Goal: Task Accomplishment & Management: Manage account settings

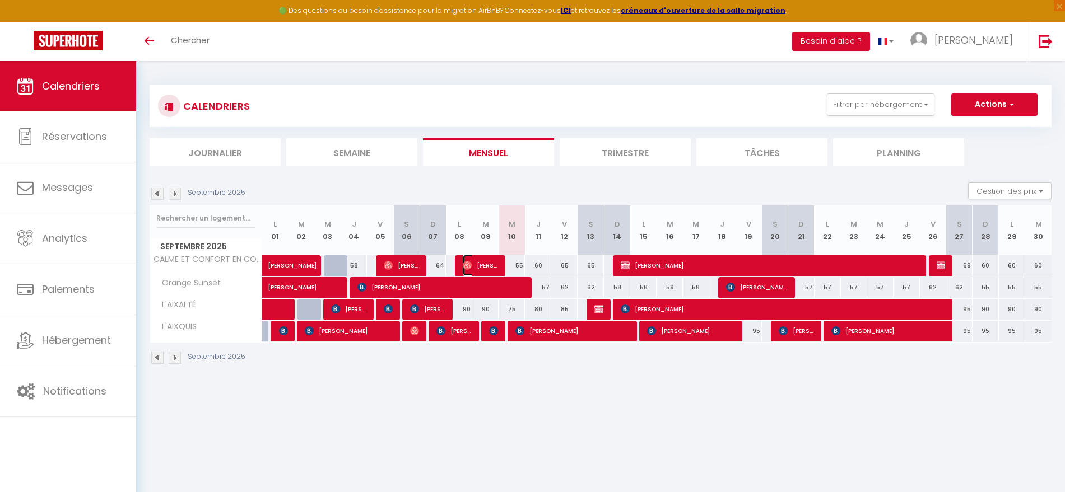
click at [485, 263] on span "[PERSON_NAME]" at bounding box center [480, 265] width 35 height 21
select select "OK"
select select "0"
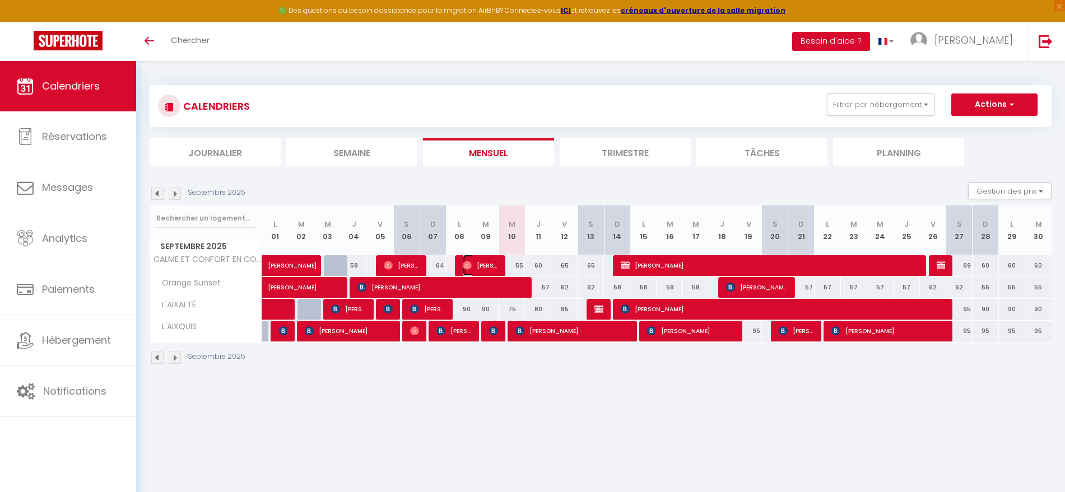
select select "1"
select select
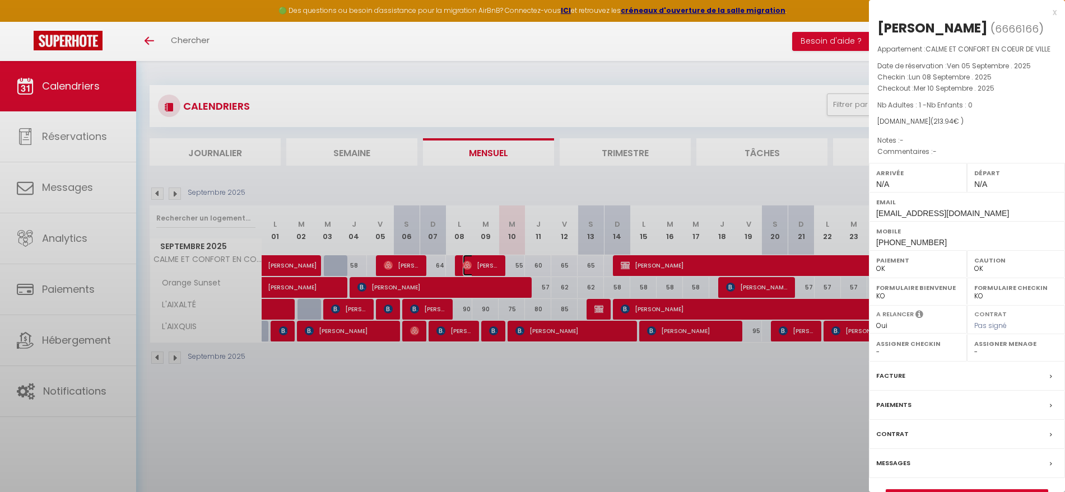
select select "14848"
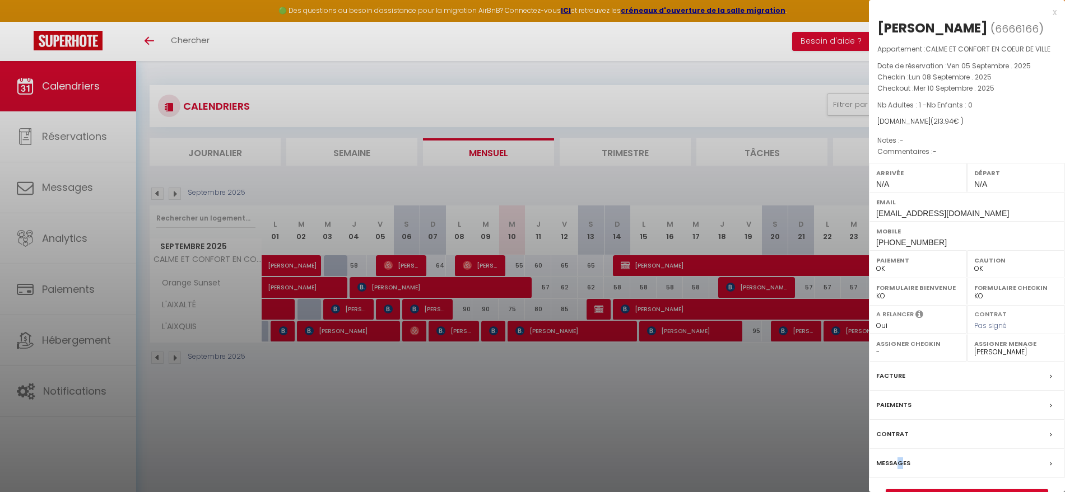
click at [900, 463] on label "Messages" at bounding box center [893, 464] width 34 height 12
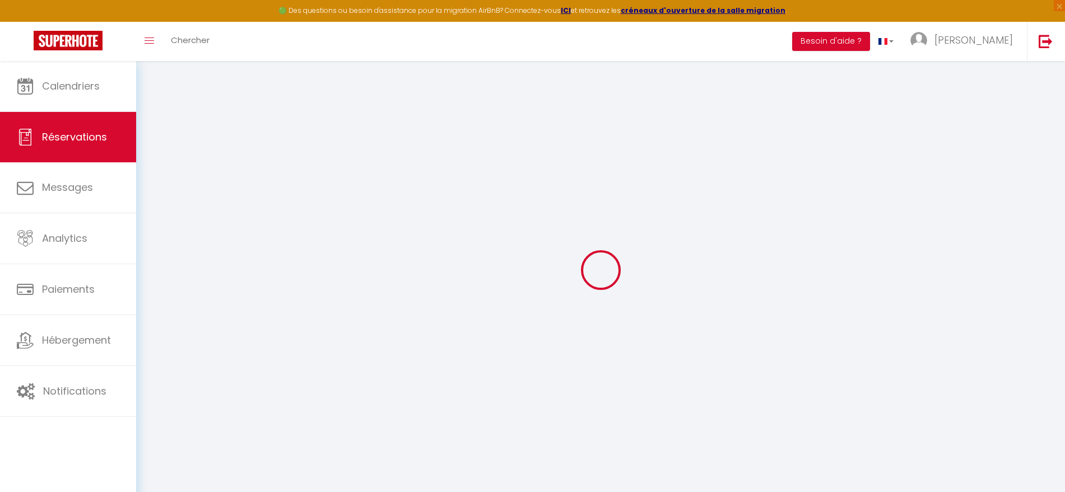
select select
checkbox input "false"
select select
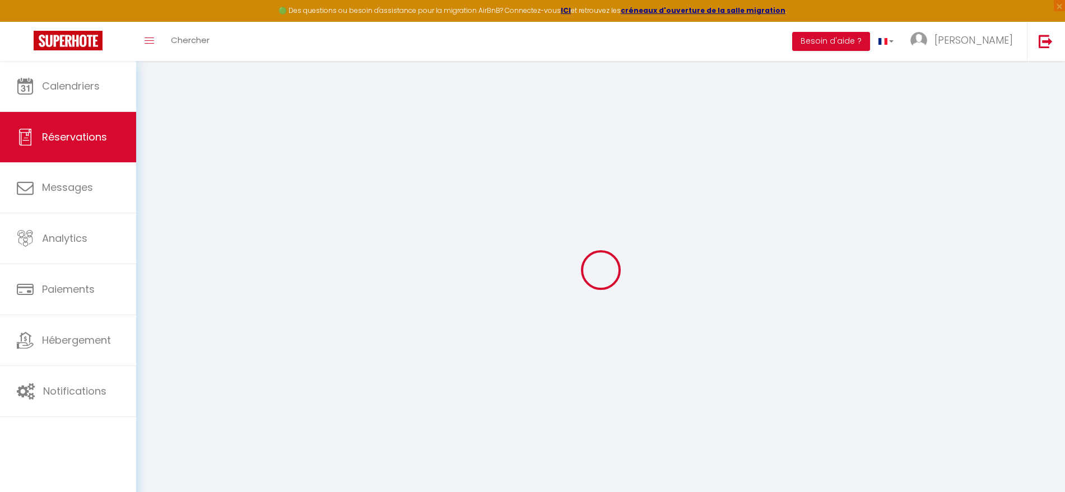
select select
checkbox input "false"
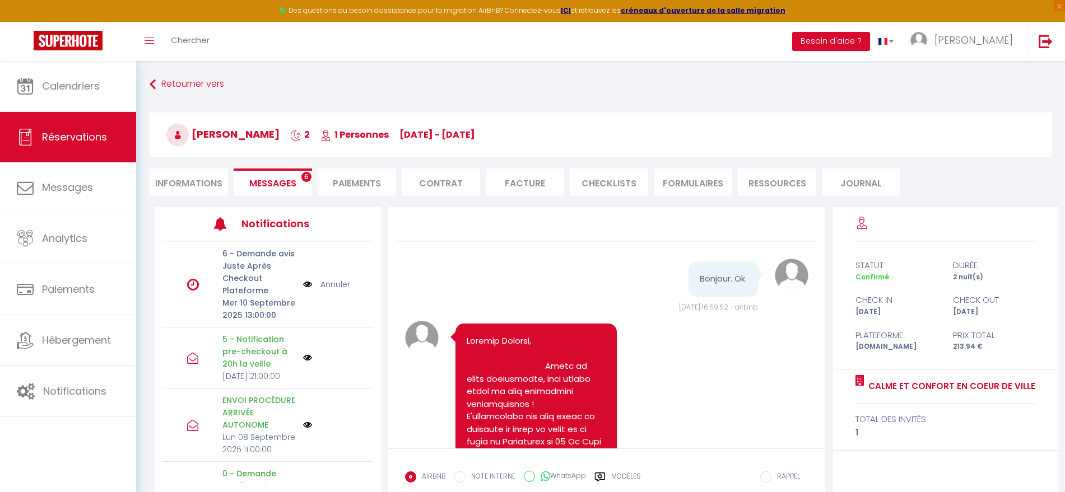
scroll to position [4502, 0]
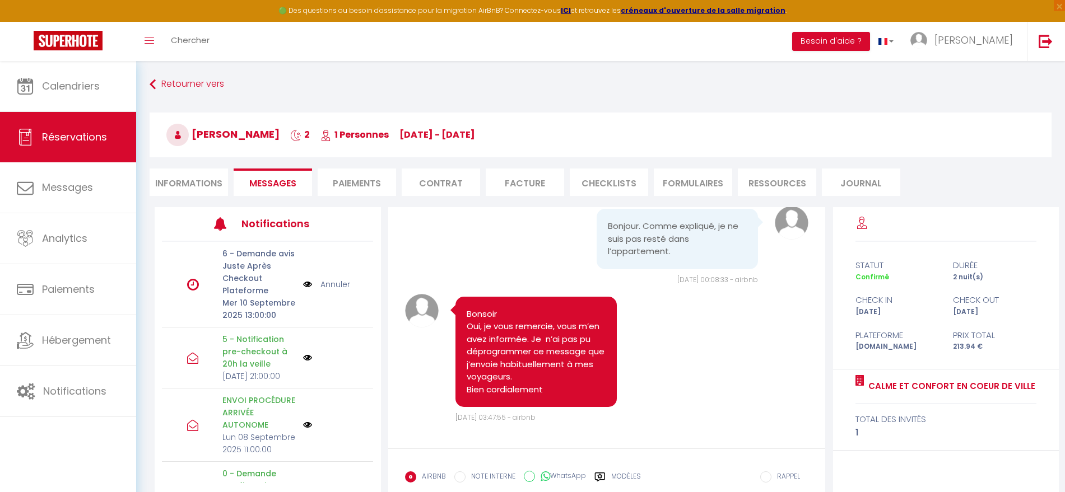
click at [337, 289] on link "Annuler" at bounding box center [335, 284] width 30 height 12
